Goal: Task Accomplishment & Management: Manage account settings

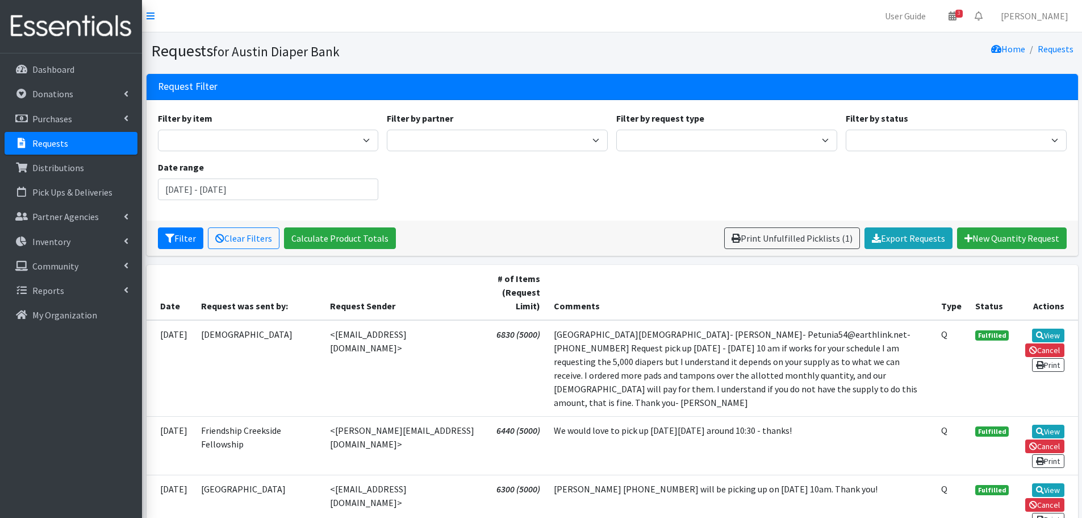
click at [41, 140] on p "Requests" at bounding box center [50, 143] width 36 height 11
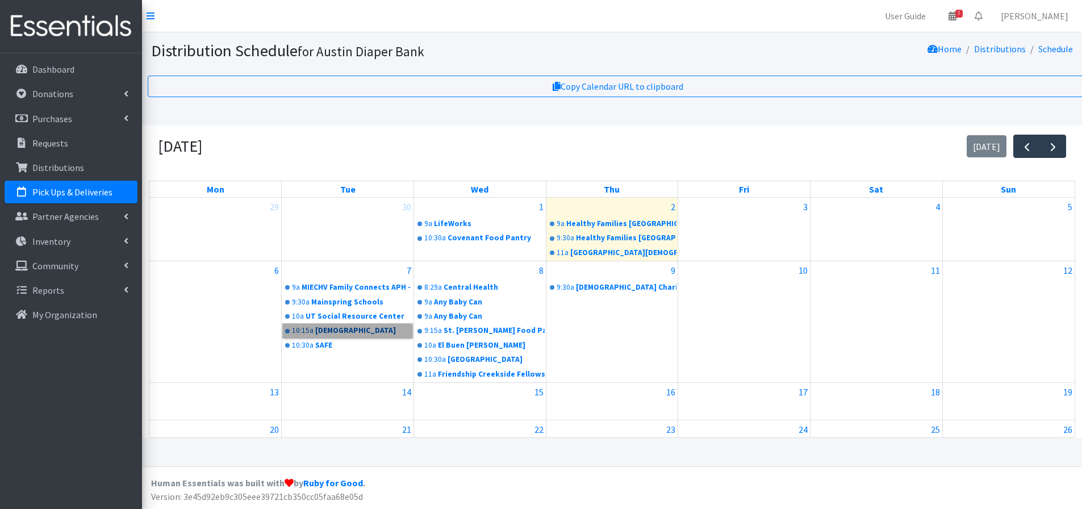
click at [334, 335] on link "10:15a [GEOGRAPHIC_DATA][DEMOGRAPHIC_DATA]" at bounding box center [348, 331] width 130 height 14
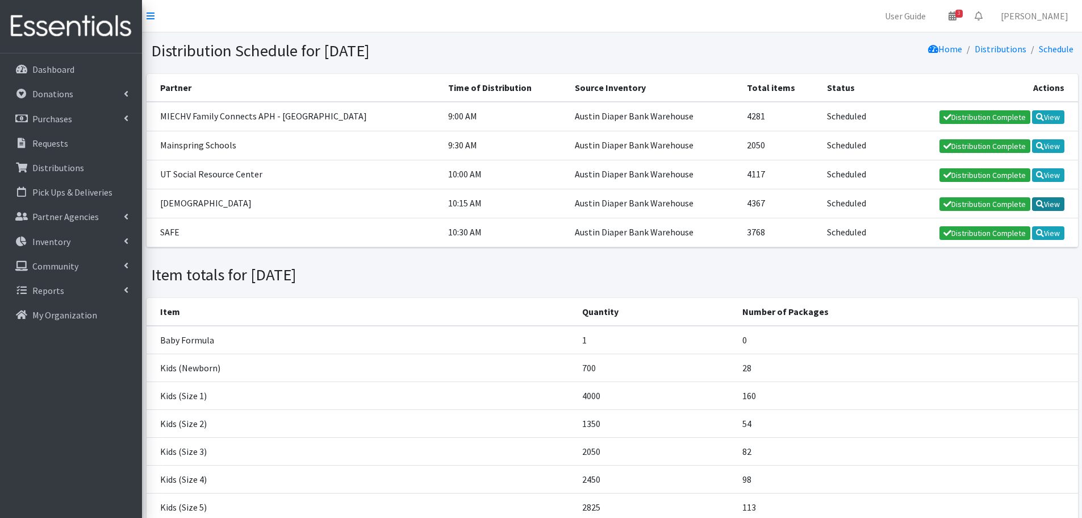
click at [1051, 206] on link "View" at bounding box center [1048, 204] width 32 height 14
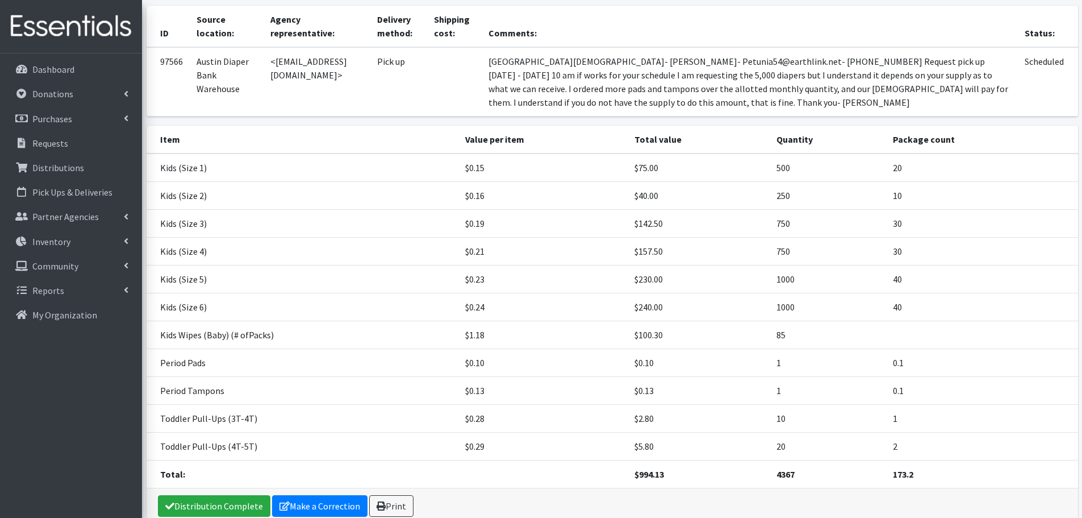
scroll to position [145, 0]
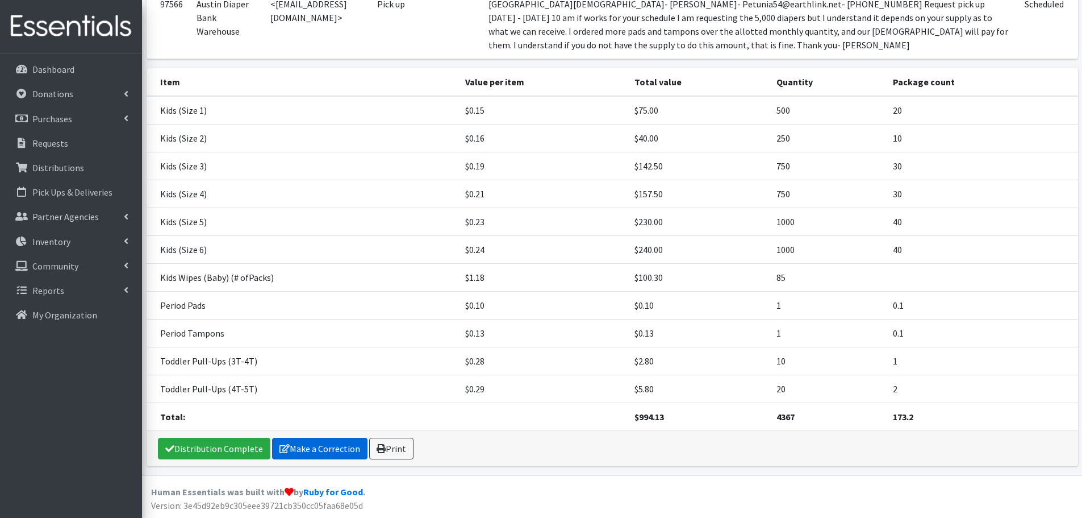
click at [303, 447] on link "Make a Correction" at bounding box center [319, 449] width 95 height 22
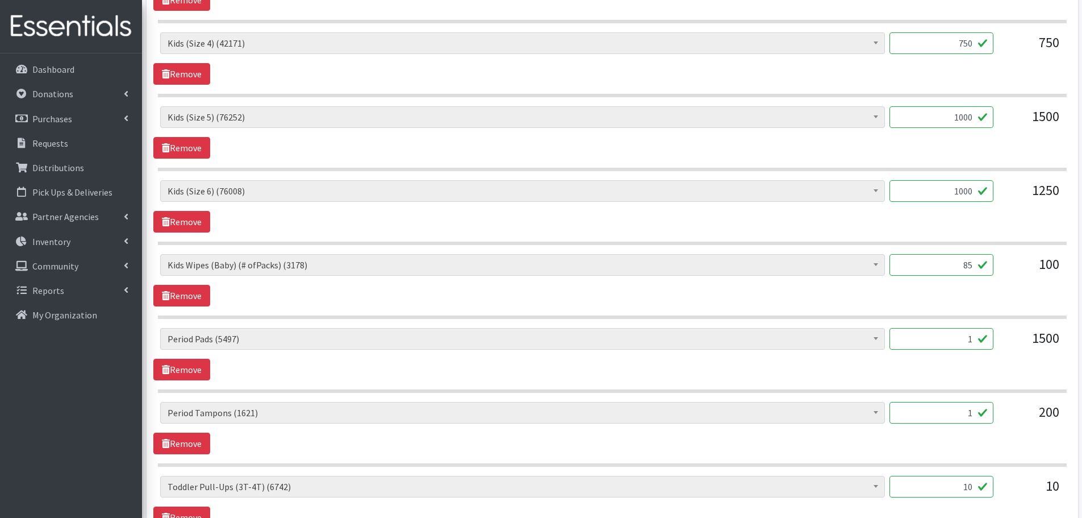
scroll to position [926, 0]
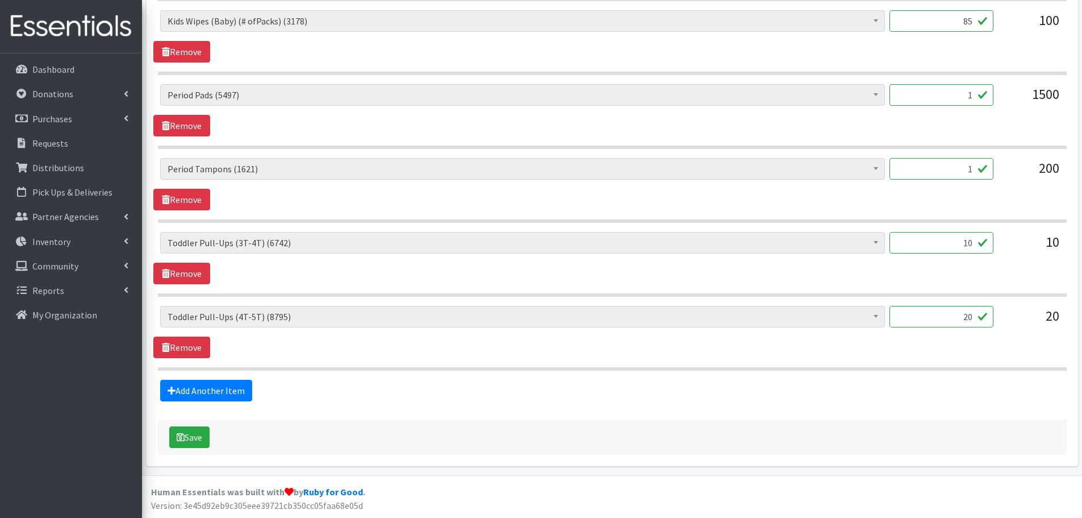
drag, startPoint x: 962, startPoint y: 319, endPoint x: 1019, endPoint y: 316, distance: 56.9
click at [1019, 316] on div "Baby Formula (523) Kids (Newborn) (10007) Kids ([MEDICAL_DATA]) (313) Kids (Siz…" at bounding box center [612, 321] width 904 height 31
type input "100"
drag, startPoint x: 945, startPoint y: 244, endPoint x: 1002, endPoint y: 252, distance: 57.4
click at [1002, 252] on div "Baby Formula (523) Kids (Newborn) (10007) Kids ([MEDICAL_DATA]) (313) Kids (Siz…" at bounding box center [612, 247] width 904 height 31
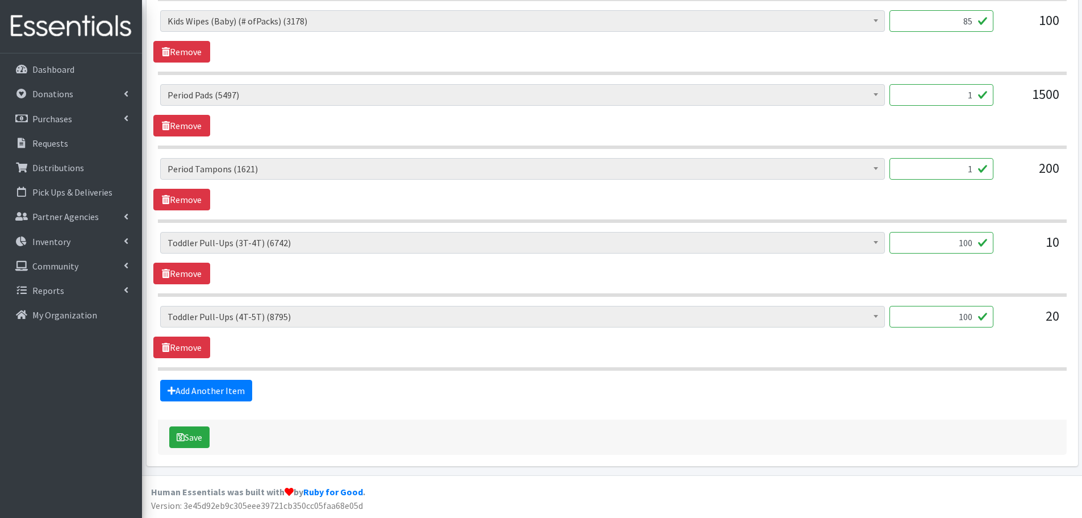
type input "100"
click at [1002, 252] on div "Baby Formula (523) Kids (Newborn) (10007) Kids ([MEDICAL_DATA]) (313) Kids (Siz…" at bounding box center [612, 247] width 904 height 31
click at [202, 440] on button "Save" at bounding box center [189, 437] width 40 height 22
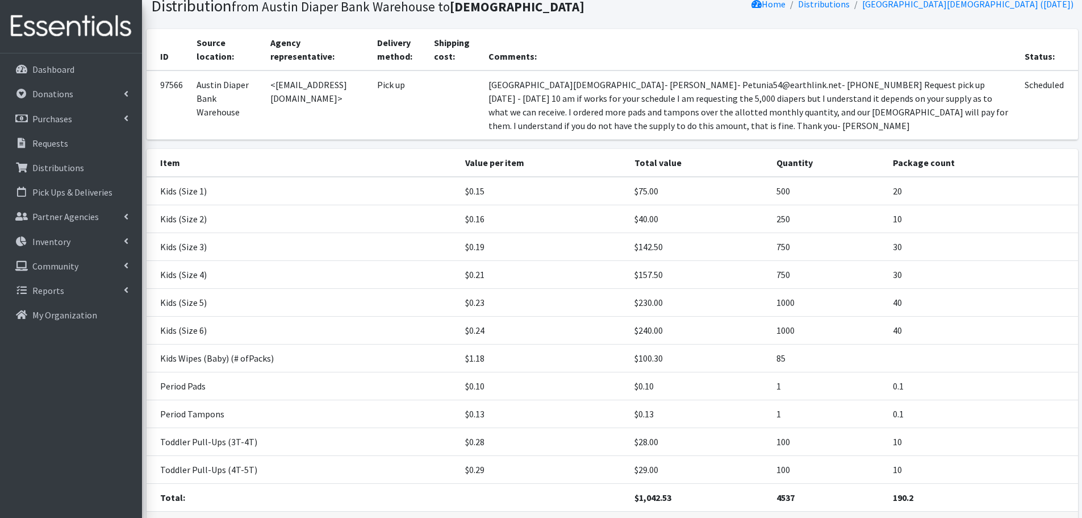
scroll to position [182, 0]
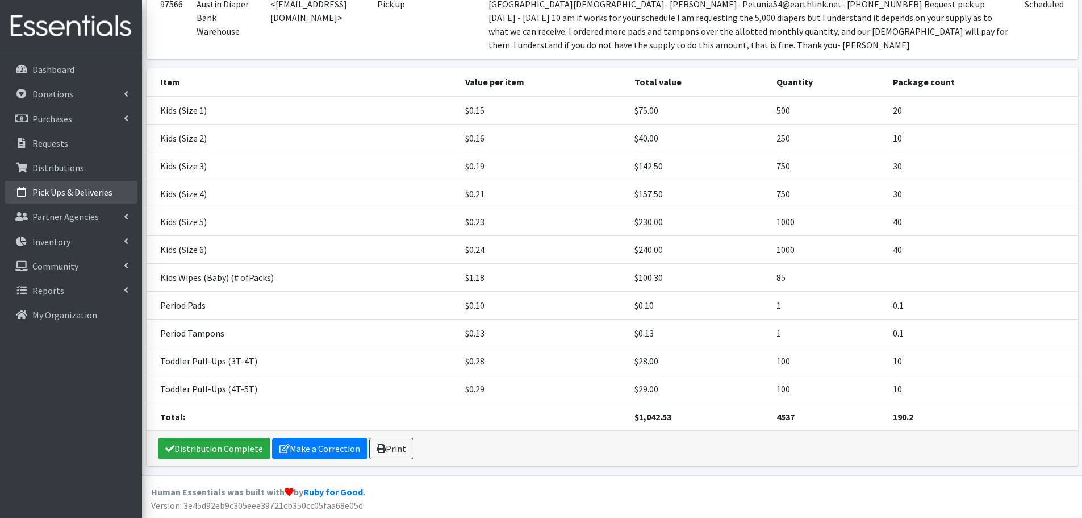
click at [72, 200] on link "Pick Ups & Deliveries" at bounding box center [71, 192] width 133 height 23
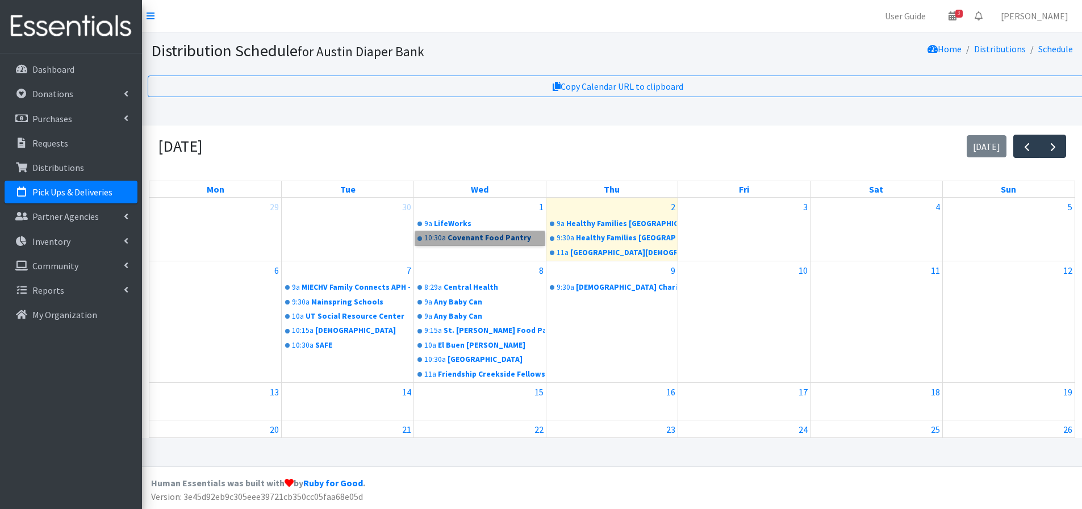
click at [436, 235] on link "10:30a Covenant Food Pantry" at bounding box center [480, 238] width 130 height 14
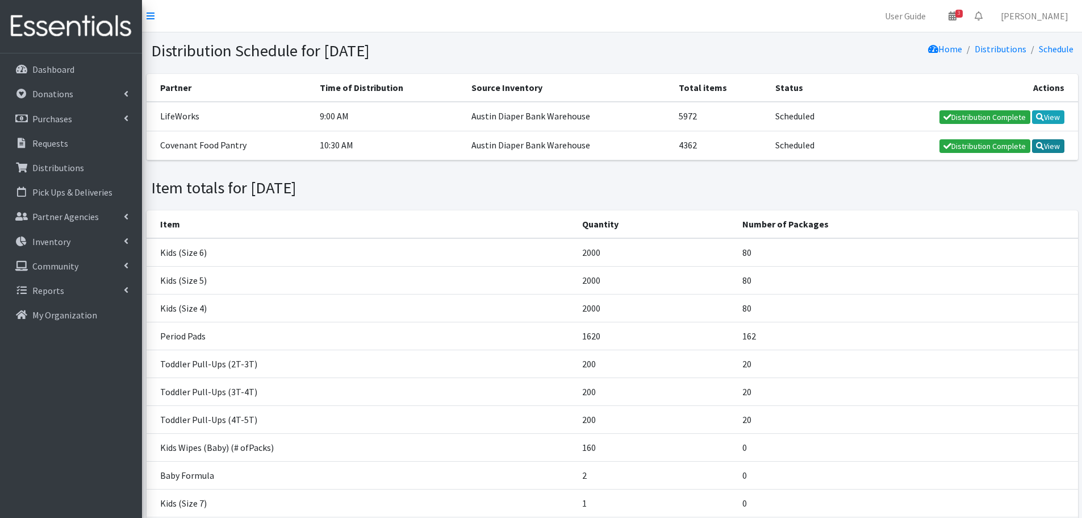
click at [1048, 146] on link "View" at bounding box center [1048, 146] width 32 height 14
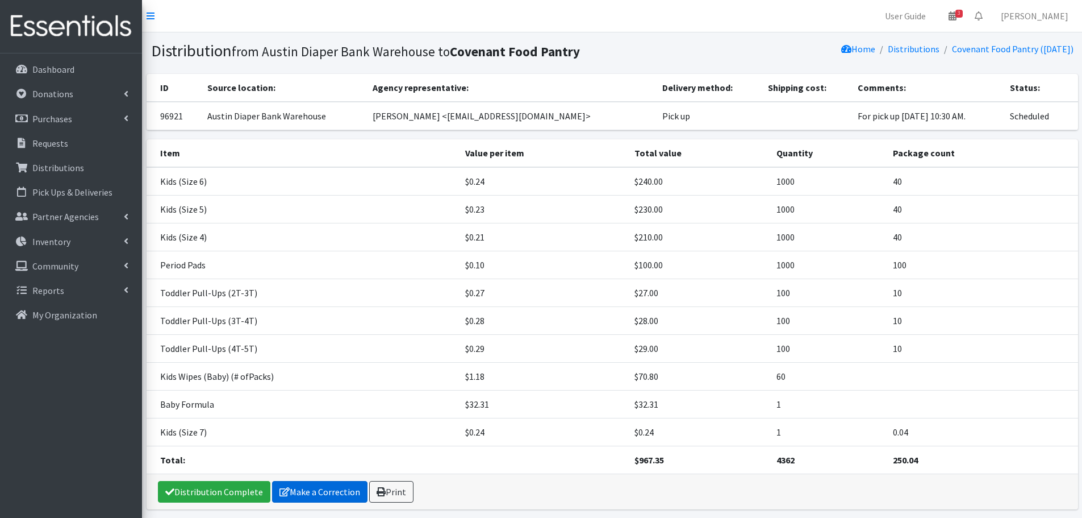
click at [318, 498] on link "Make a Correction" at bounding box center [319, 492] width 95 height 22
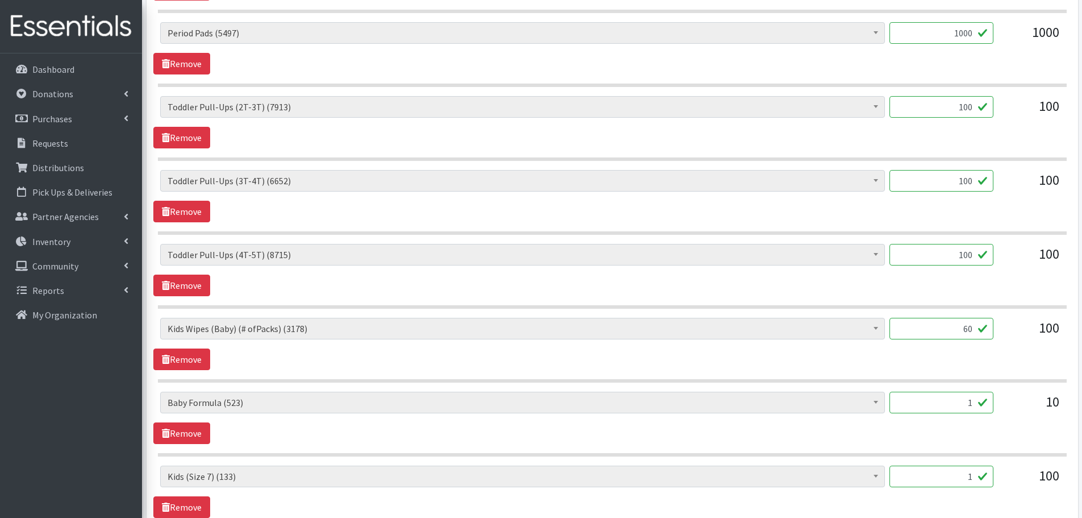
scroll to position [795, 0]
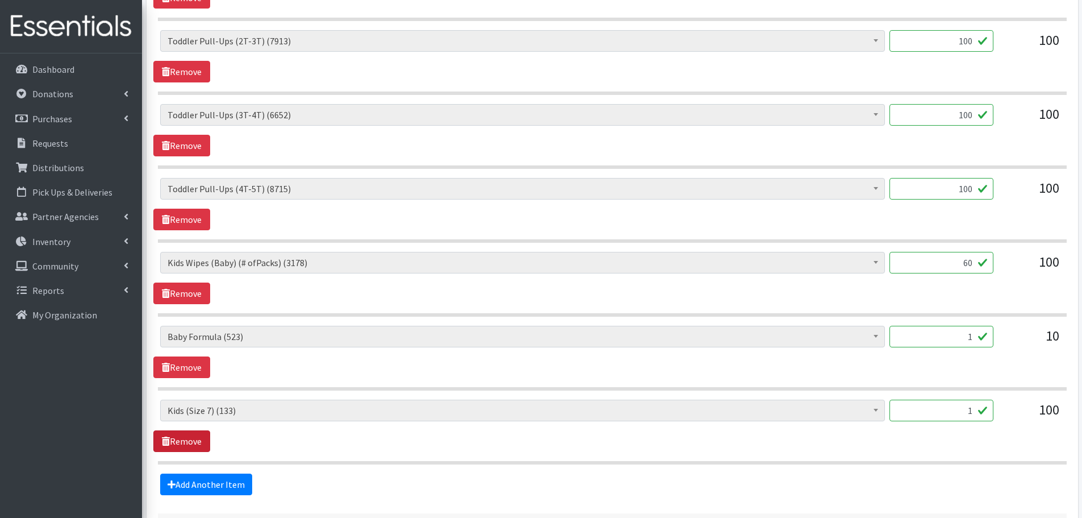
click at [185, 440] on link "Remove" at bounding box center [181, 441] width 57 height 22
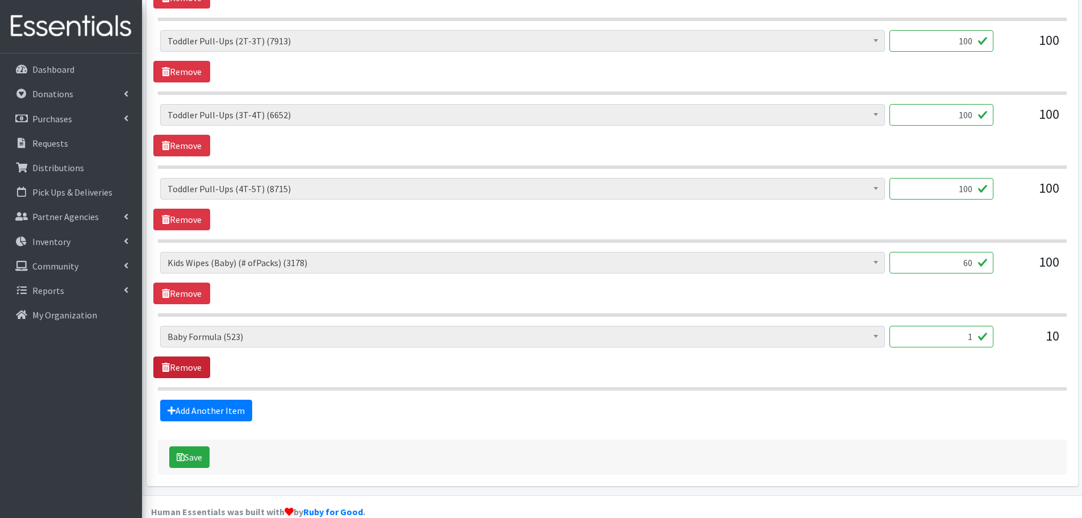
click at [203, 367] on link "Remove" at bounding box center [181, 367] width 57 height 22
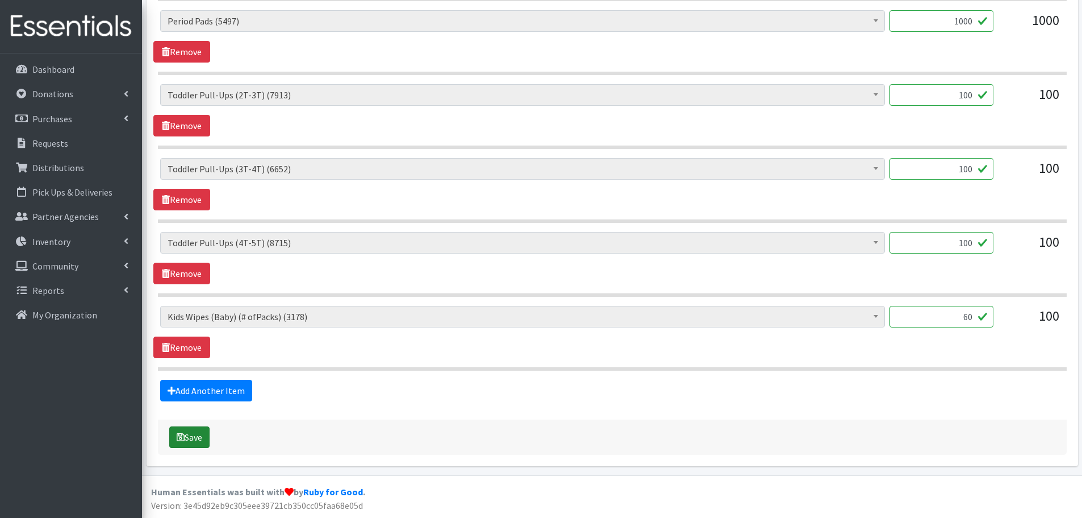
click at [193, 438] on button "Save" at bounding box center [189, 437] width 40 height 22
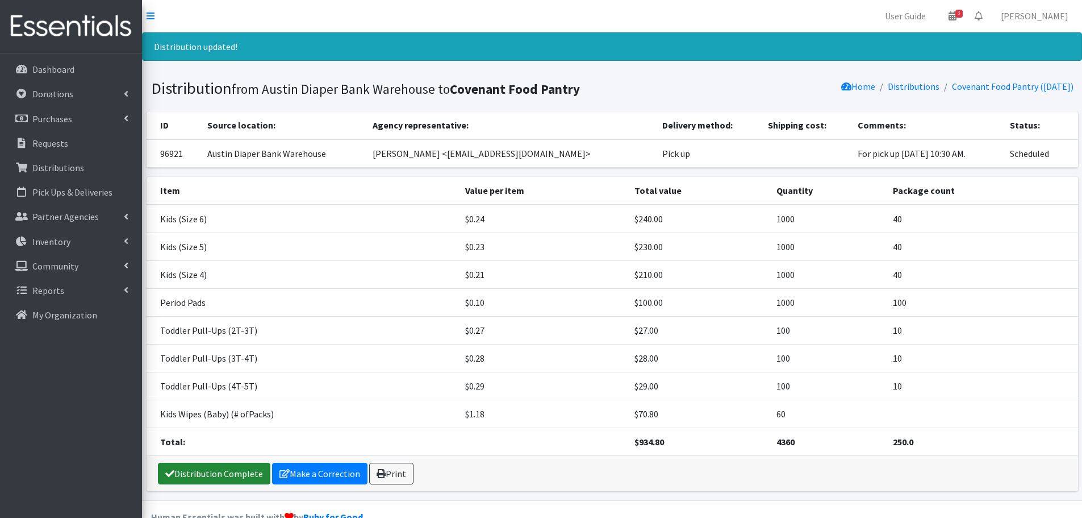
click at [191, 472] on link "Distribution Complete" at bounding box center [214, 474] width 113 height 22
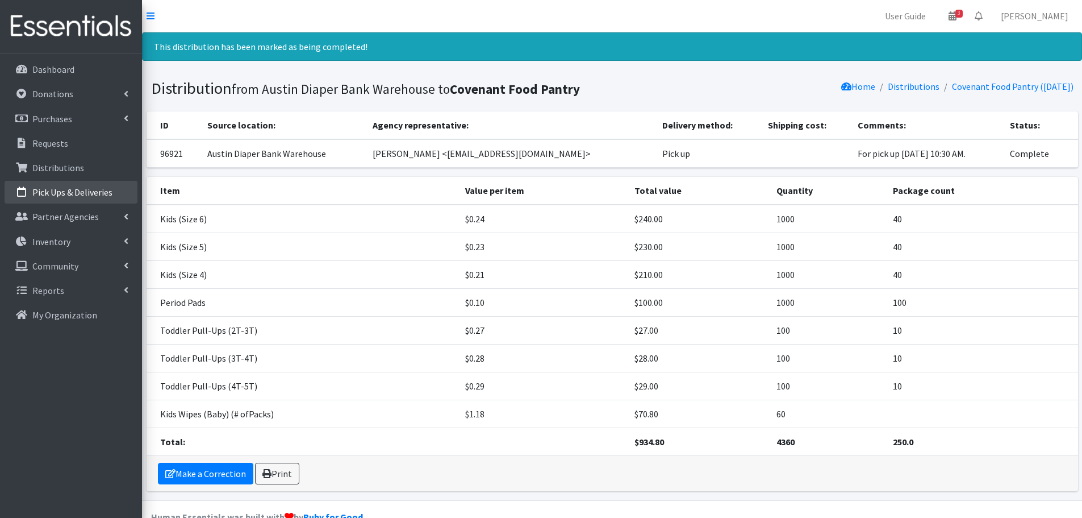
click at [70, 186] on link "Pick Ups & Deliveries" at bounding box center [71, 192] width 133 height 23
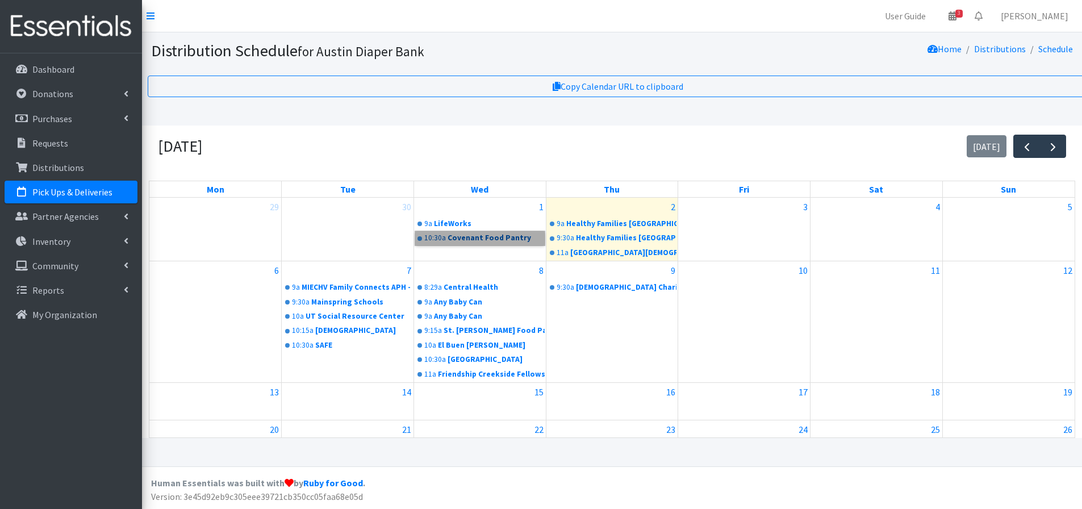
click at [482, 241] on link "10:30a Covenant Food Pantry" at bounding box center [480, 238] width 130 height 14
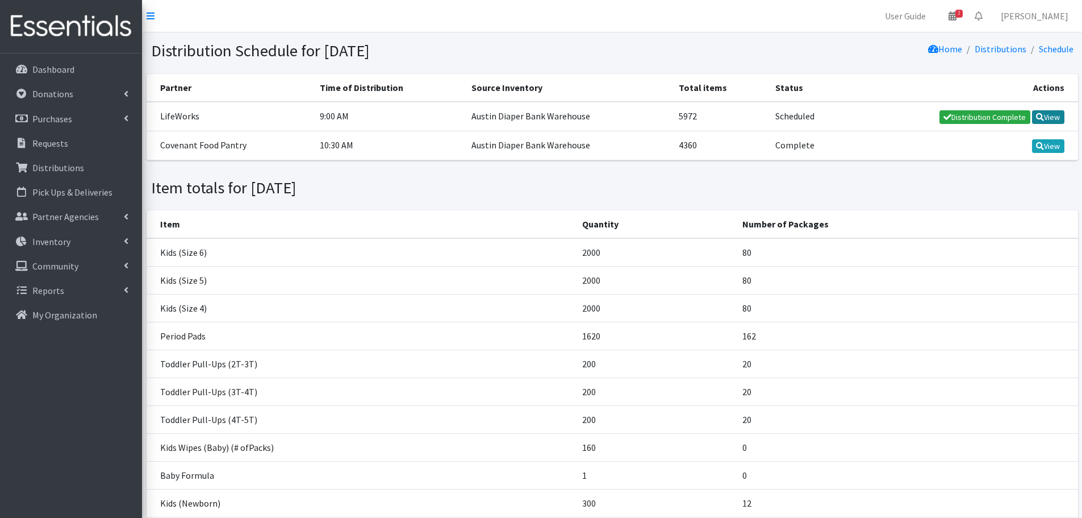
click at [1053, 118] on link "View" at bounding box center [1048, 117] width 32 height 14
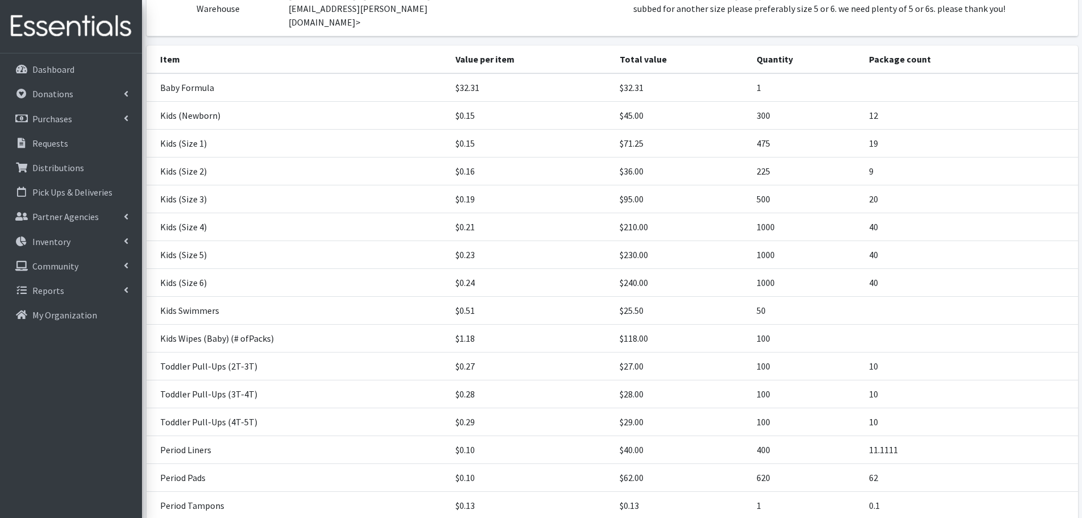
scroll to position [238, 0]
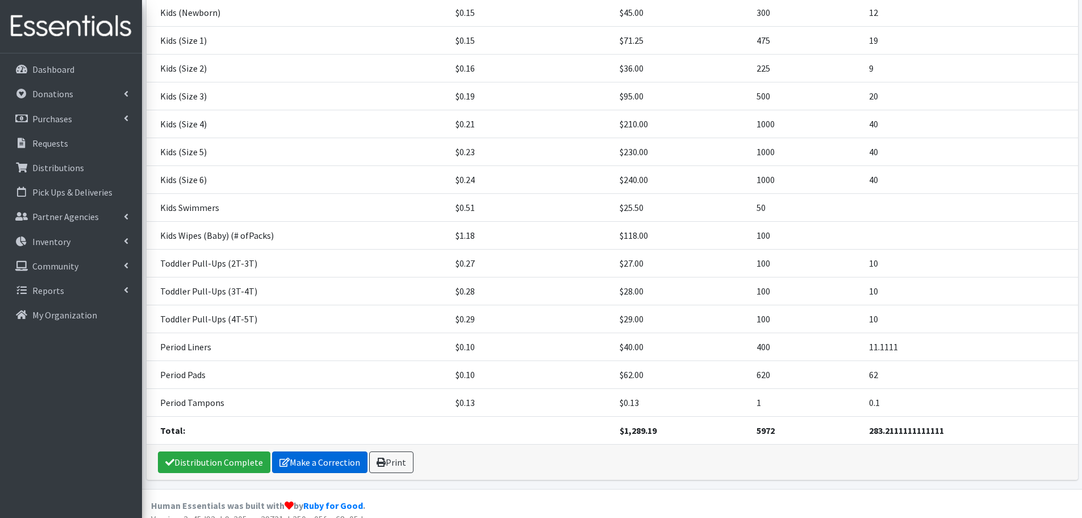
click at [329, 451] on link "Make a Correction" at bounding box center [319, 462] width 95 height 22
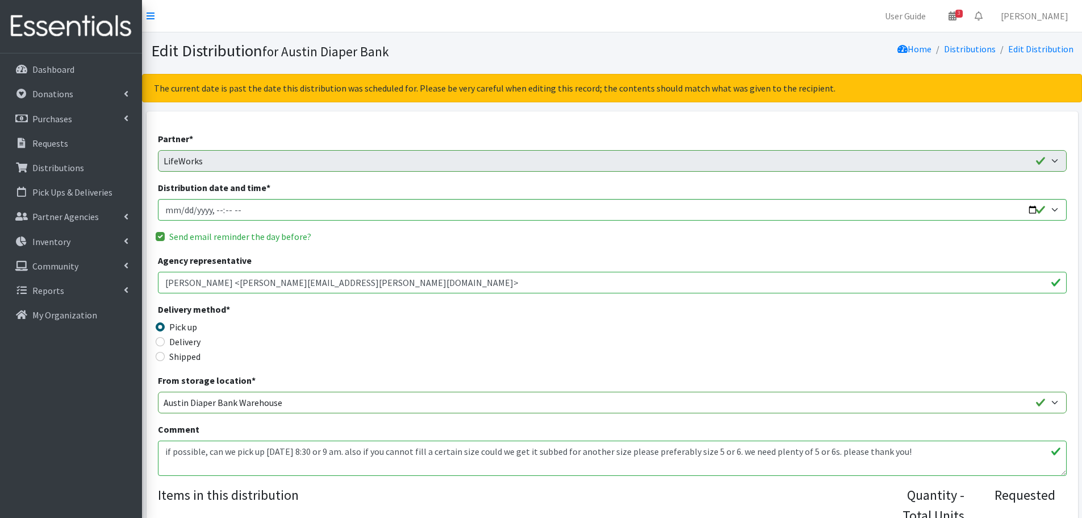
scroll to position [398, 0]
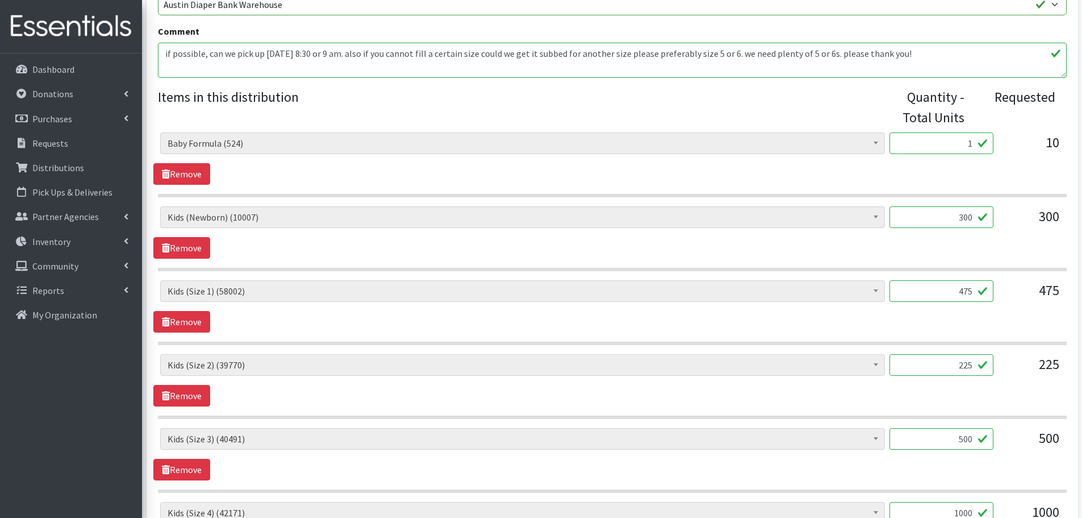
drag, startPoint x: 965, startPoint y: 143, endPoint x: 994, endPoint y: 145, distance: 29.0
click at [994, 145] on div "Baby Formula (524) Kids (Newborn) (10007) Kids ([MEDICAL_DATA]) (313) Kids (Siz…" at bounding box center [612, 147] width 904 height 31
type input "5"
click at [1006, 165] on div "Baby Formula (524) Kids (Newborn) (10007) Kids ([MEDICAL_DATA]) (313) Kids (Siz…" at bounding box center [612, 158] width 918 height 52
drag, startPoint x: 959, startPoint y: 297, endPoint x: 987, endPoint y: 296, distance: 28.4
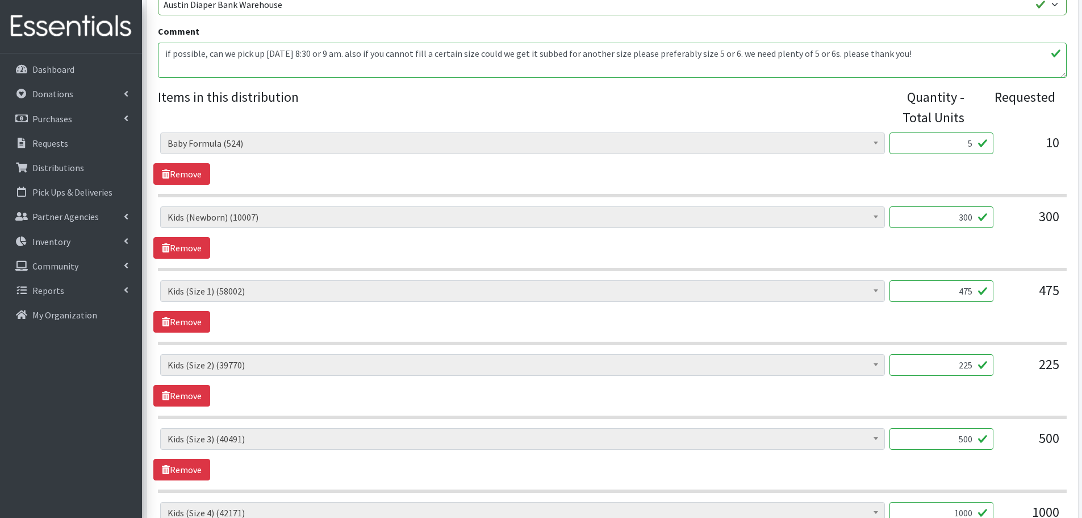
click at [987, 296] on input "475" at bounding box center [942, 291] width 104 height 22
type input "500"
drag, startPoint x: 949, startPoint y: 362, endPoint x: 1004, endPoint y: 374, distance: 55.8
click at [1004, 374] on div "Baby Formula (524) Kids (Newborn) (10007) Kids (Preemie) (313) Kids (Size 1) (5…" at bounding box center [612, 369] width 904 height 31
type input "250"
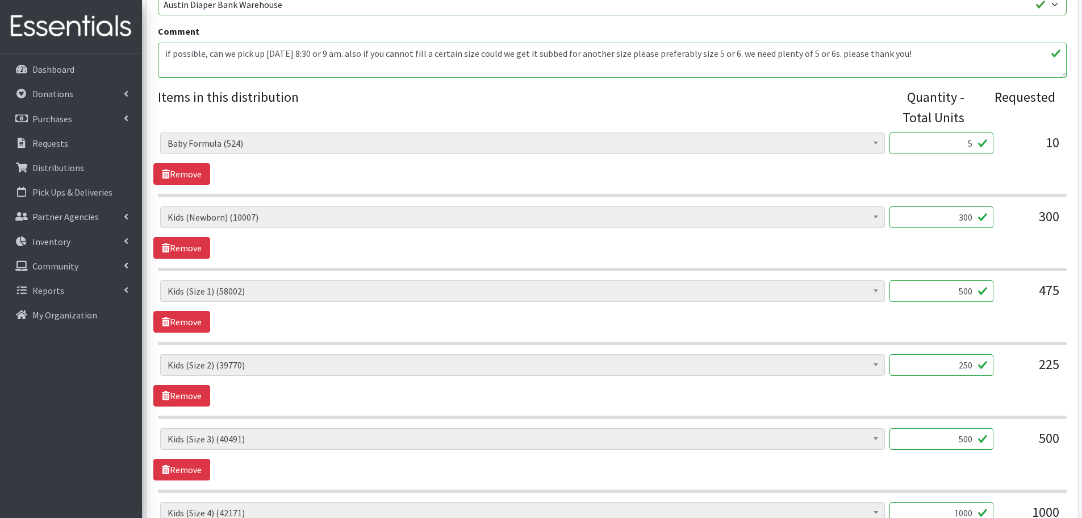
click at [1004, 374] on div "225" at bounding box center [1031, 369] width 57 height 31
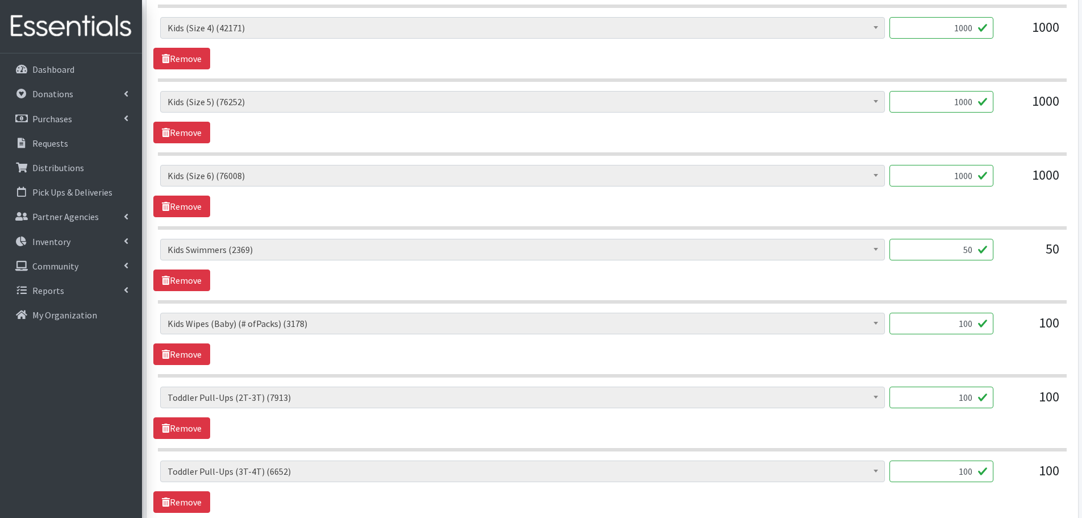
scroll to position [966, 0]
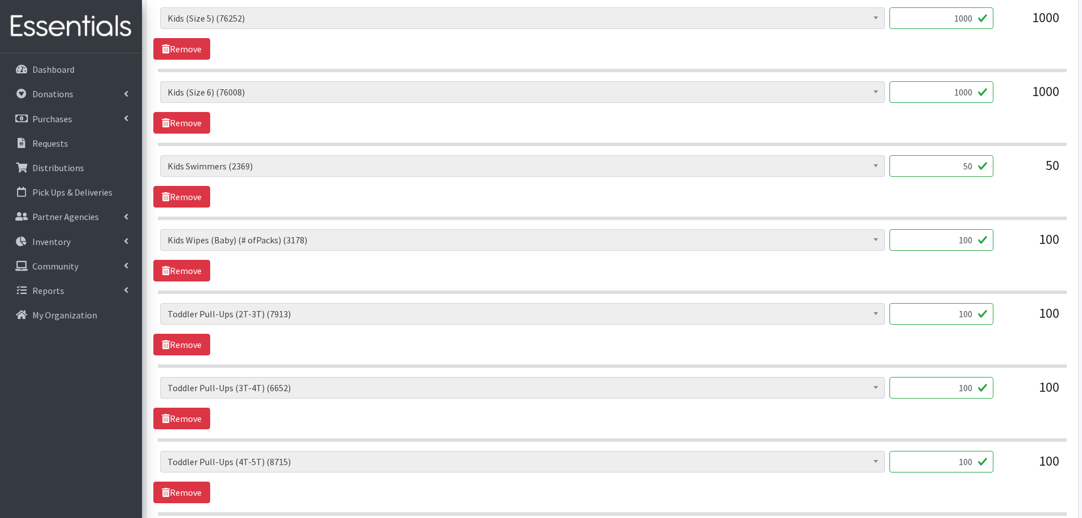
drag, startPoint x: 960, startPoint y: 239, endPoint x: 1020, endPoint y: 246, distance: 61.2
click at [1020, 246] on div "Baby Formula (524) Kids (Newborn) (10007) Kids (Preemie) (313) Kids (Size 1) (5…" at bounding box center [612, 244] width 904 height 31
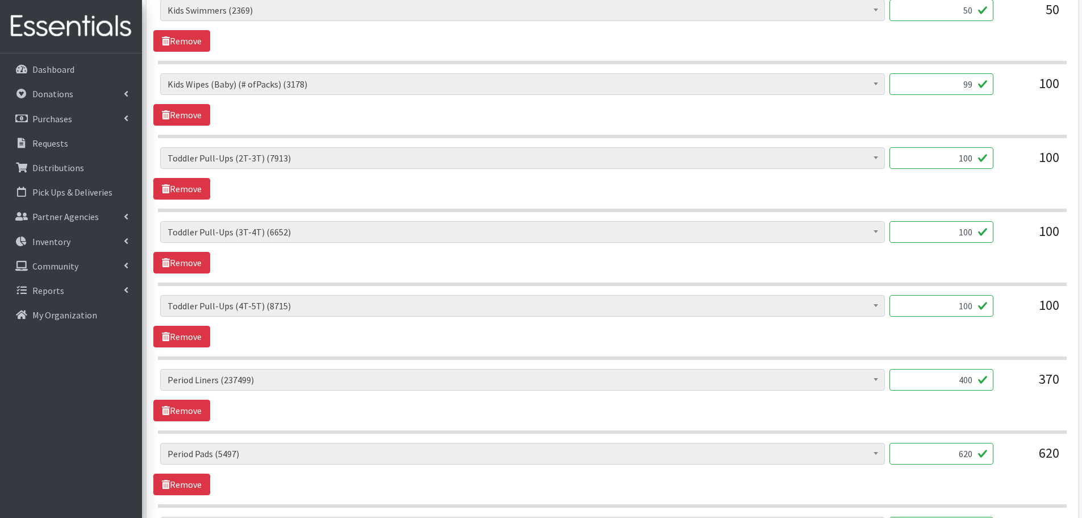
scroll to position [1193, 0]
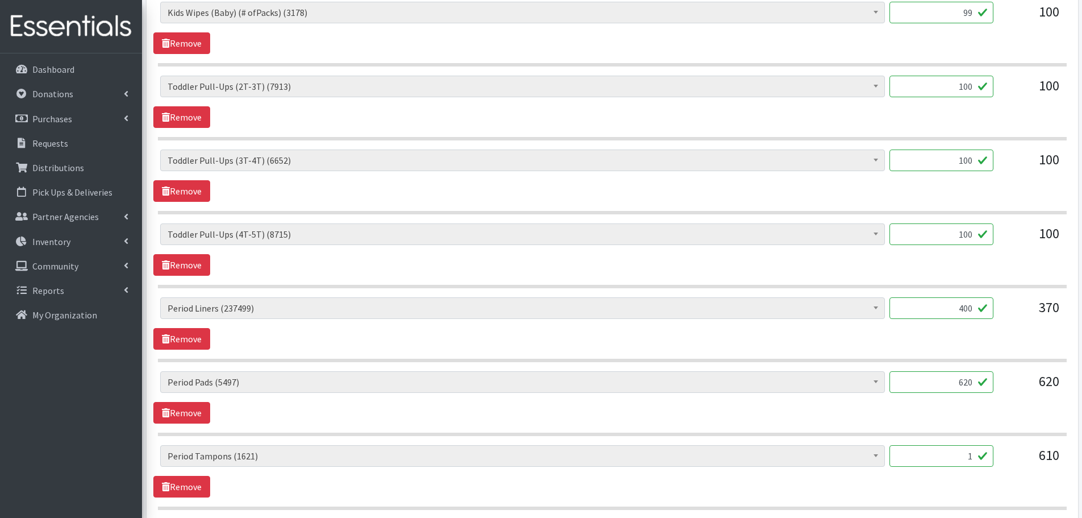
type input "99"
drag, startPoint x: 951, startPoint y: 312, endPoint x: 1001, endPoint y: 310, distance: 50.6
click at [1001, 310] on div "Baby Formula (524) Kids (Newborn) (10007) Kids (Preemie) (313) Kids (Size 1) (5…" at bounding box center [612, 312] width 904 height 31
type input "360"
drag, startPoint x: 949, startPoint y: 378, endPoint x: 1015, endPoint y: 382, distance: 66.6
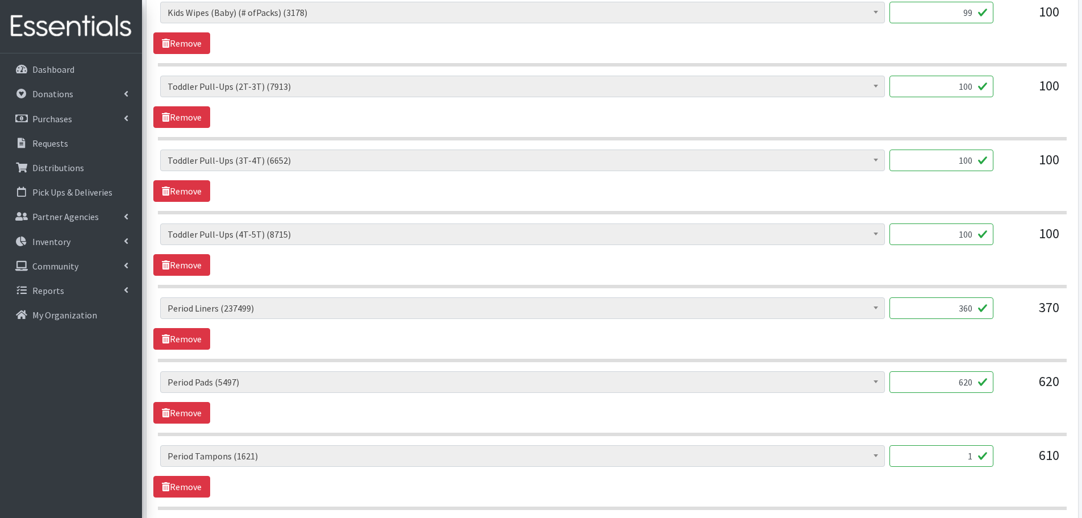
click at [1015, 382] on div "Baby Formula (524) Kids (Newborn) (10007) Kids (Preemie) (313) Kids (Size 1) (5…" at bounding box center [612, 386] width 904 height 31
type input "640"
click at [191, 491] on link "Remove" at bounding box center [181, 487] width 57 height 22
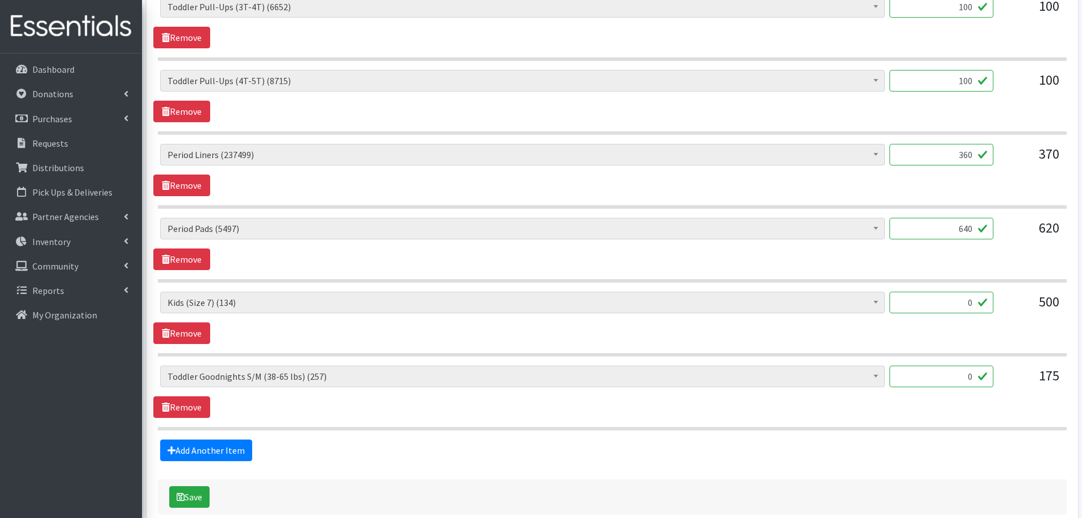
scroll to position [1364, 0]
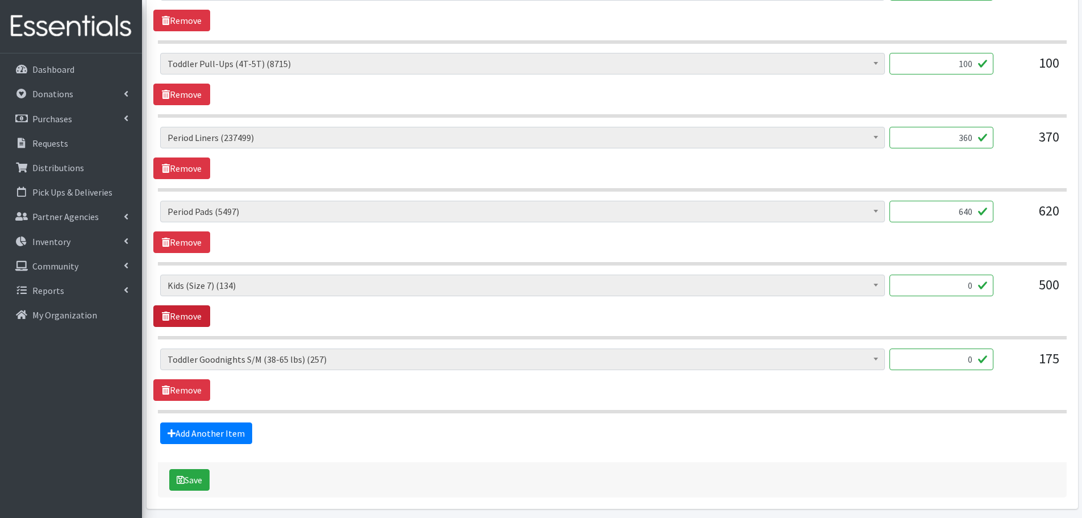
click at [197, 314] on link "Remove" at bounding box center [181, 316] width 57 height 22
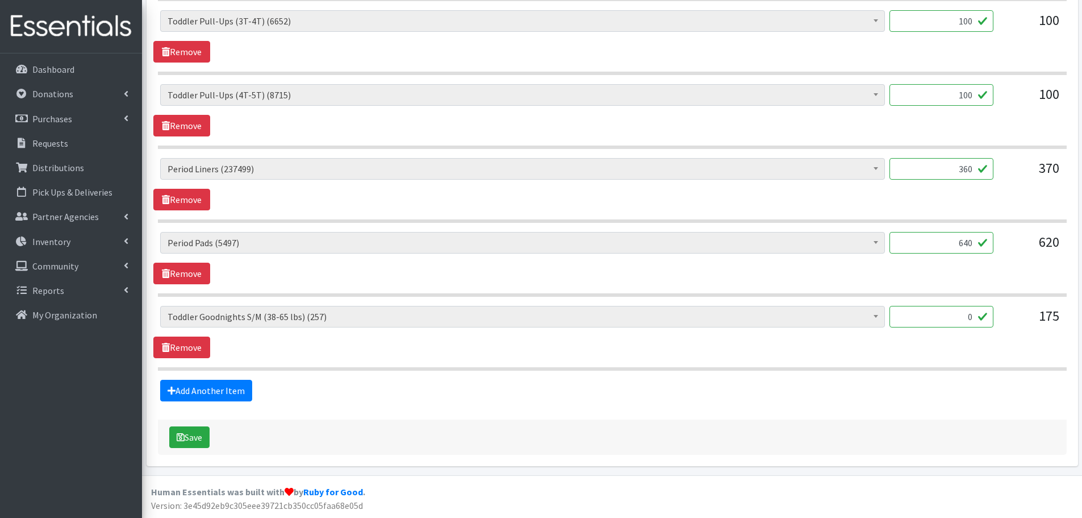
scroll to position [1332, 0]
click at [186, 349] on link "Remove" at bounding box center [181, 347] width 57 height 22
click at [184, 441] on button "Save" at bounding box center [189, 437] width 40 height 22
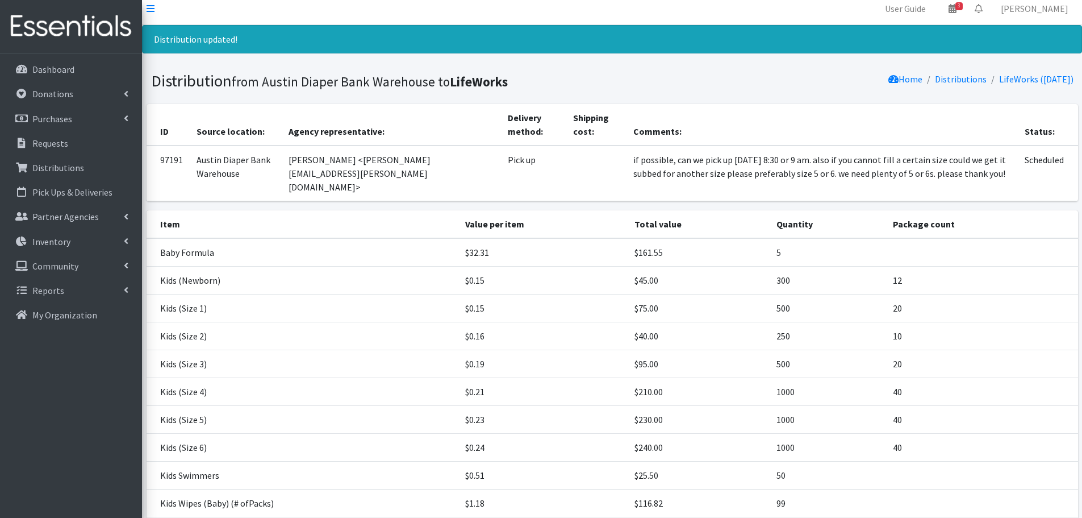
scroll to position [247, 0]
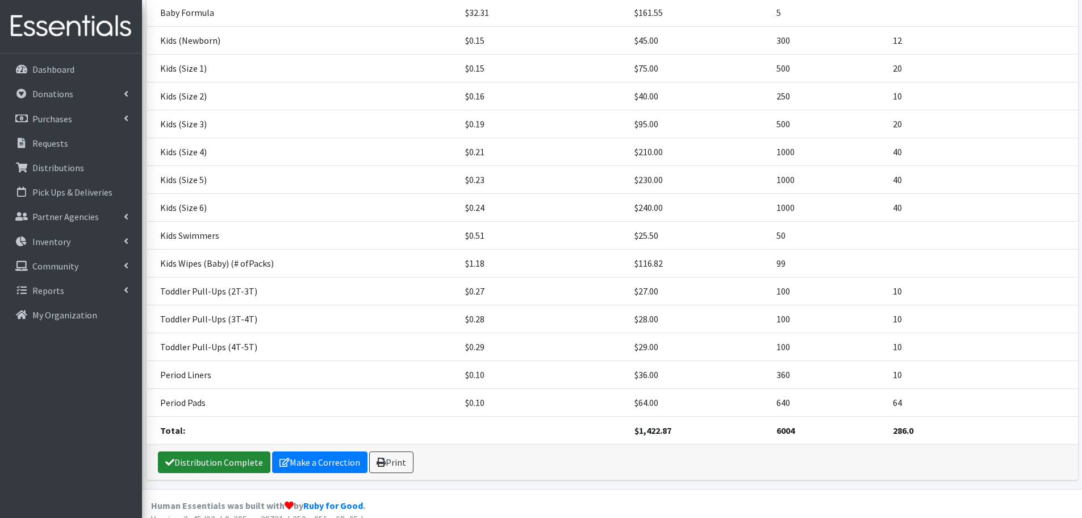
click at [229, 451] on link "Distribution Complete" at bounding box center [214, 462] width 113 height 22
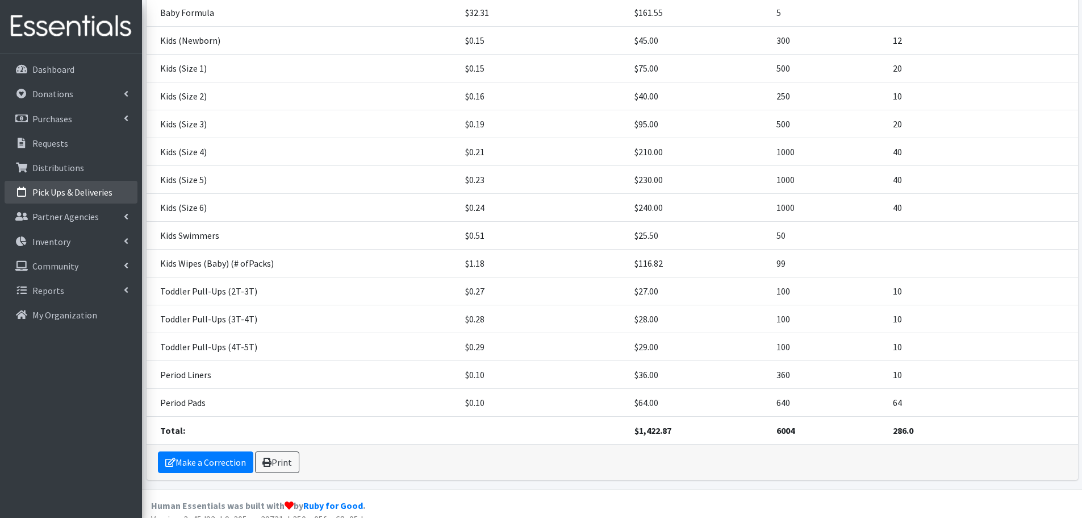
click at [67, 189] on p "Pick Ups & Deliveries" at bounding box center [72, 191] width 80 height 11
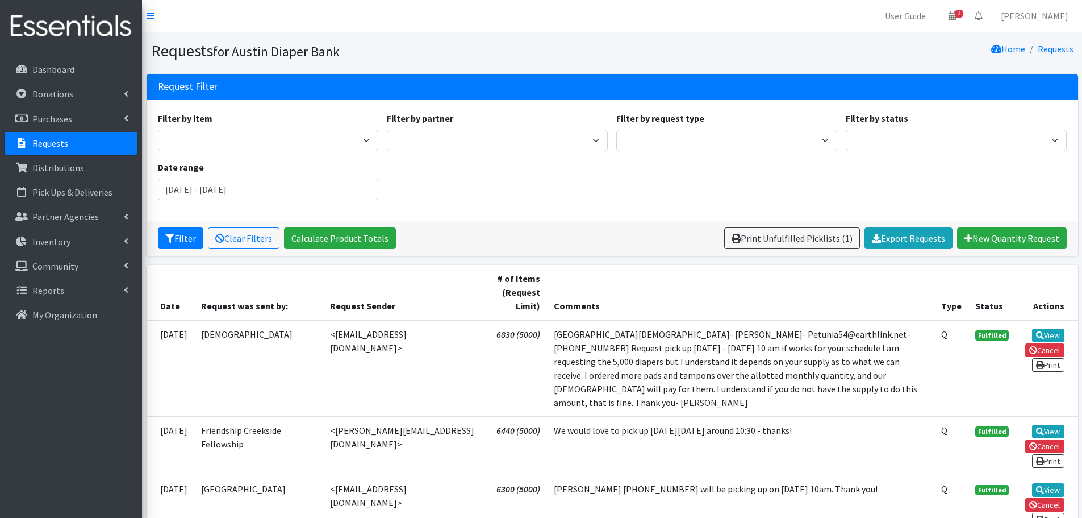
click at [45, 143] on p "Requests" at bounding box center [50, 143] width 36 height 11
click at [53, 139] on p "Requests" at bounding box center [50, 143] width 36 height 11
